Goal: Transaction & Acquisition: Purchase product/service

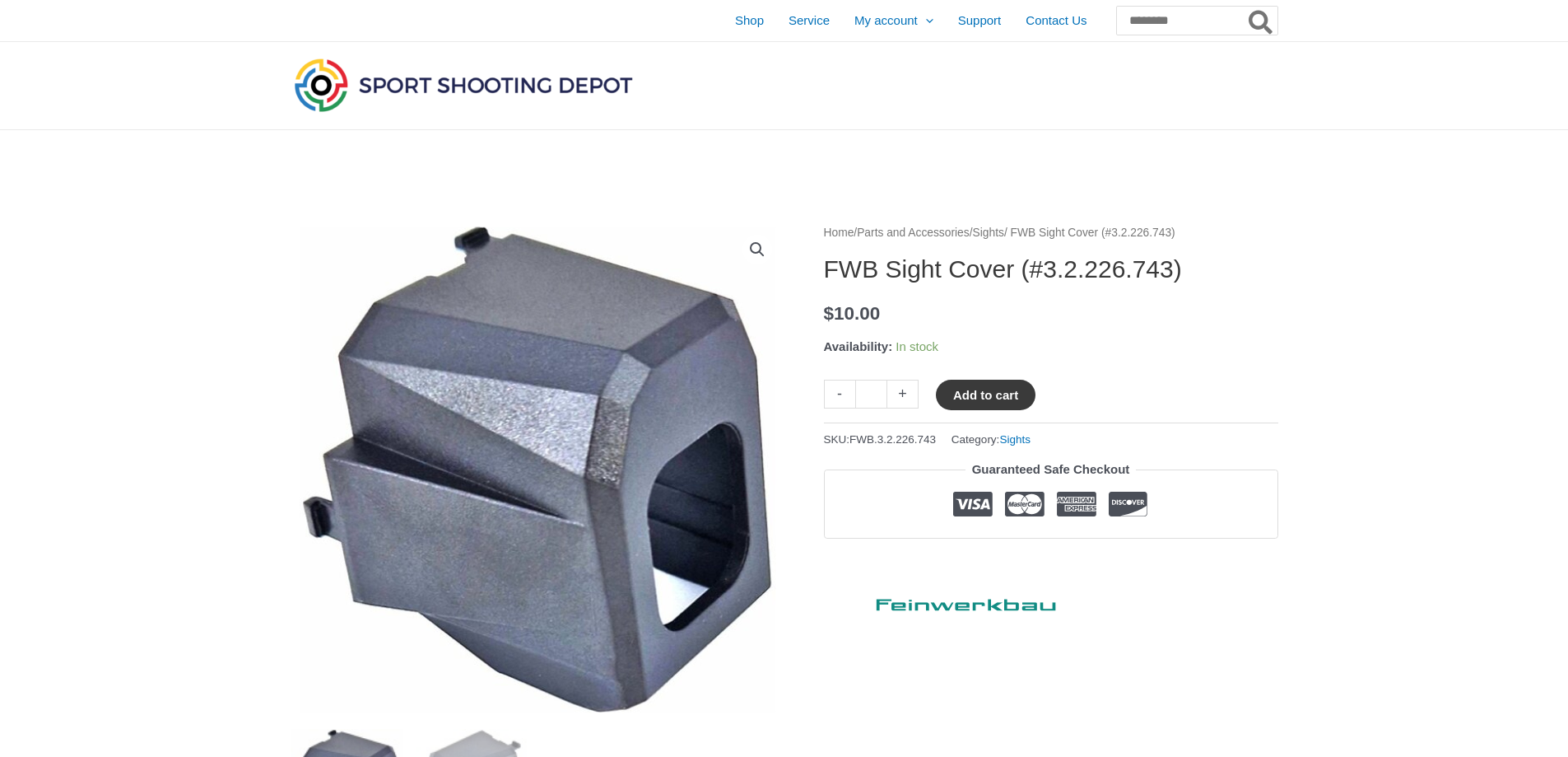
click at [988, 394] on button "Add to cart" at bounding box center [985, 395] width 99 height 30
click at [1081, 395] on link "View cart" at bounding box center [1084, 394] width 60 height 28
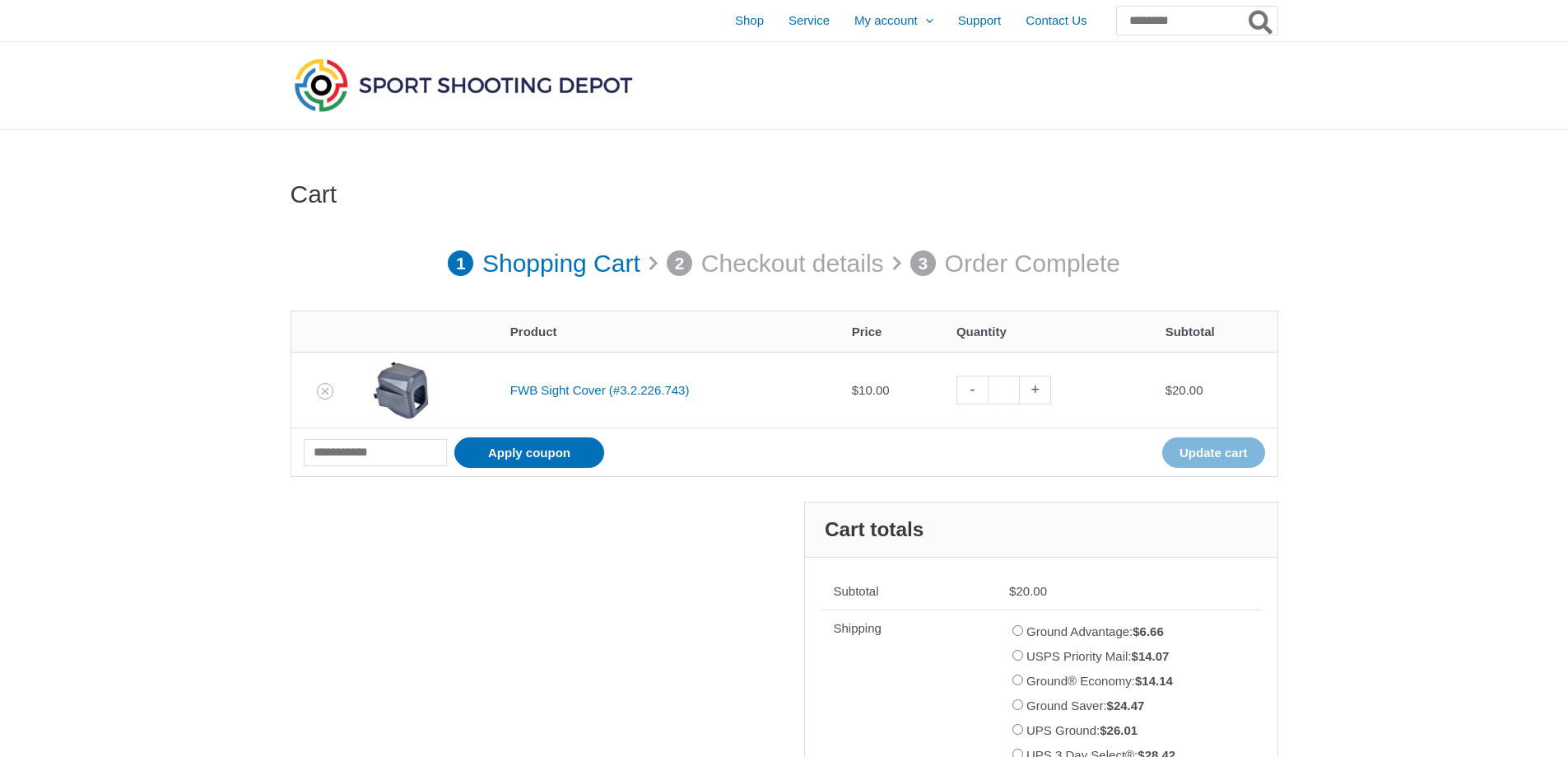
click at [981, 394] on link "-" at bounding box center [972, 389] width 31 height 28
type input "*"
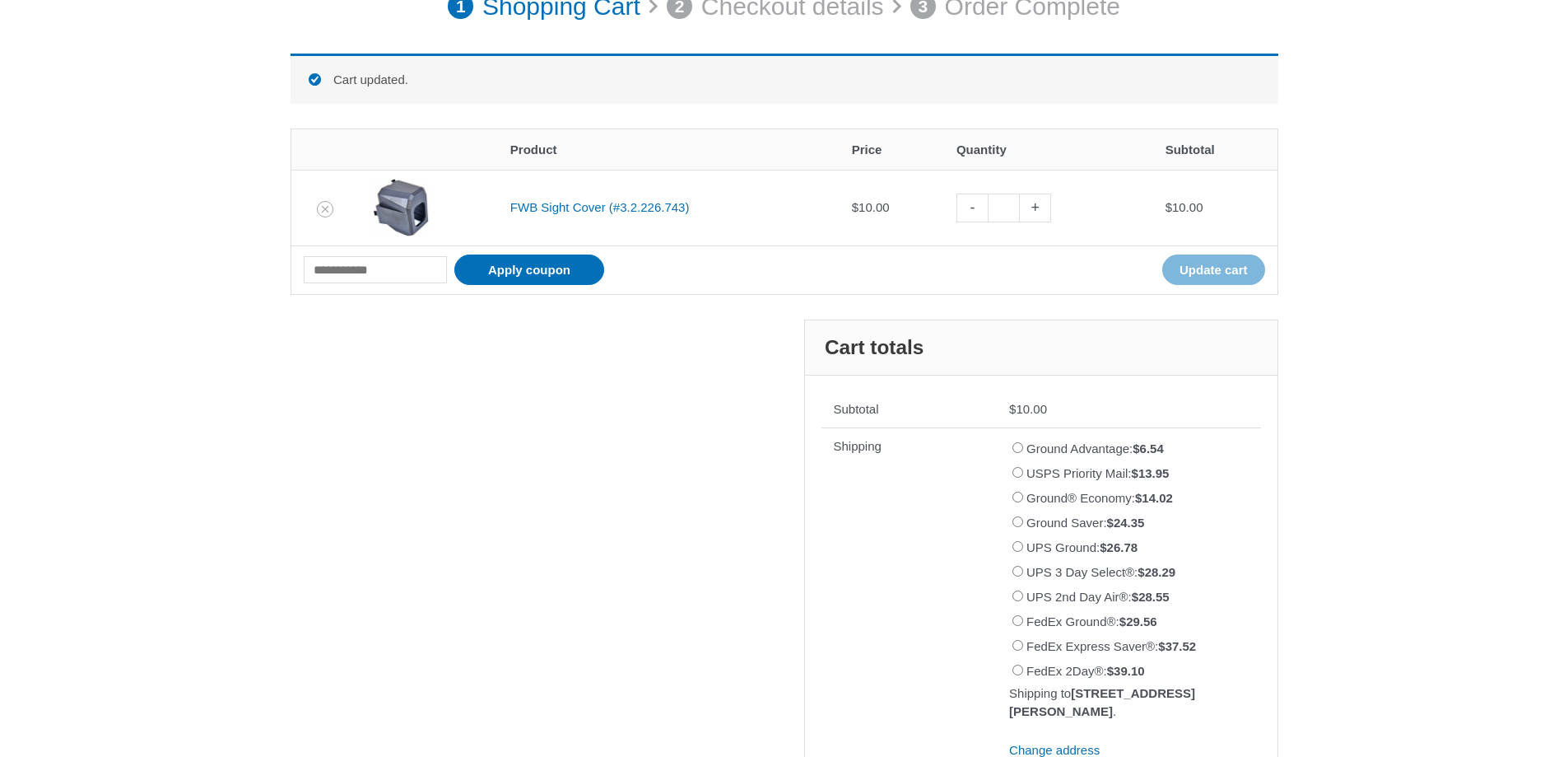
scroll to position [228, 0]
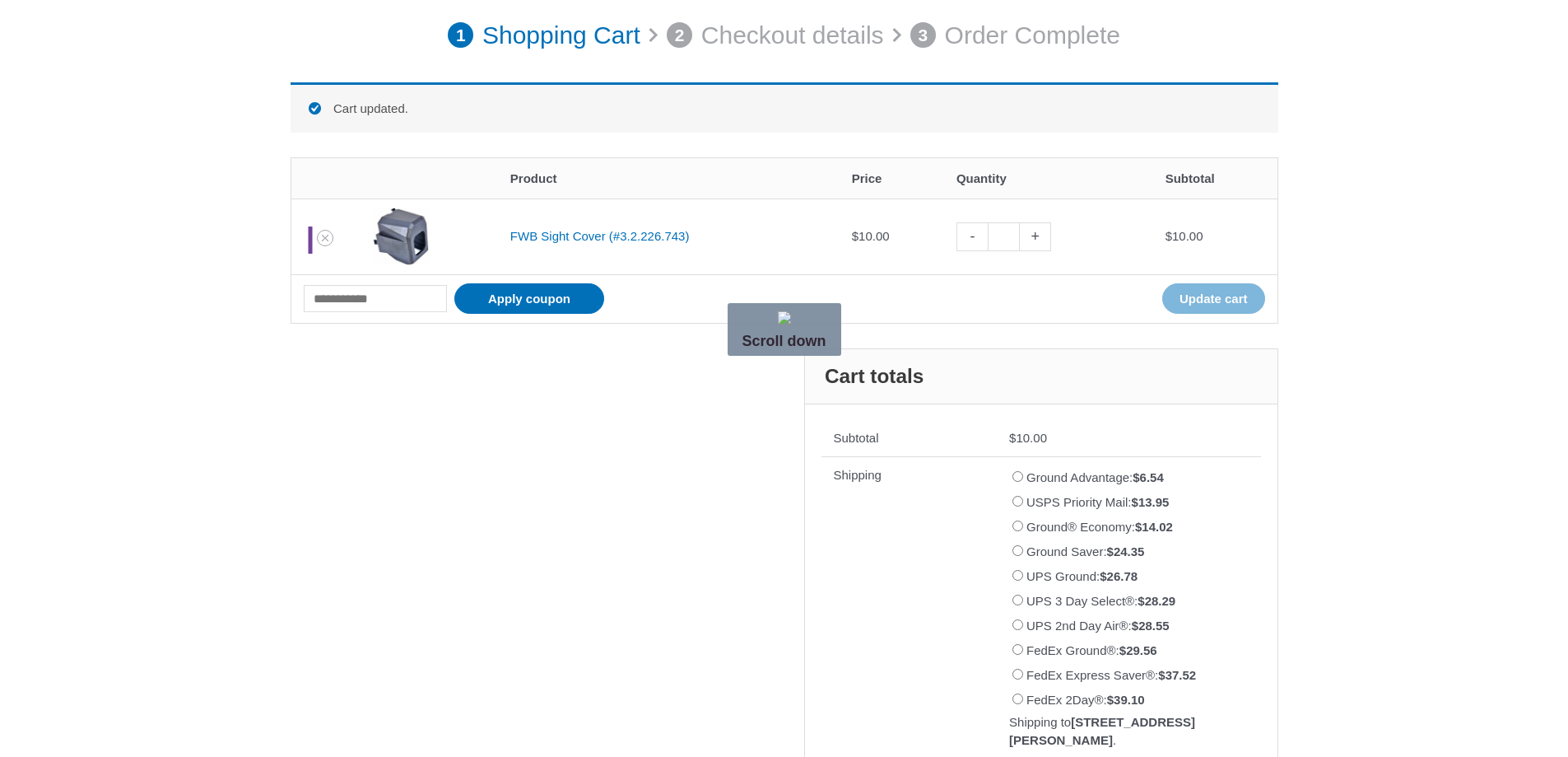
drag, startPoint x: 311, startPoint y: 217, endPoint x: 1234, endPoint y: 418, distance: 944.6
